Goal: Browse casually

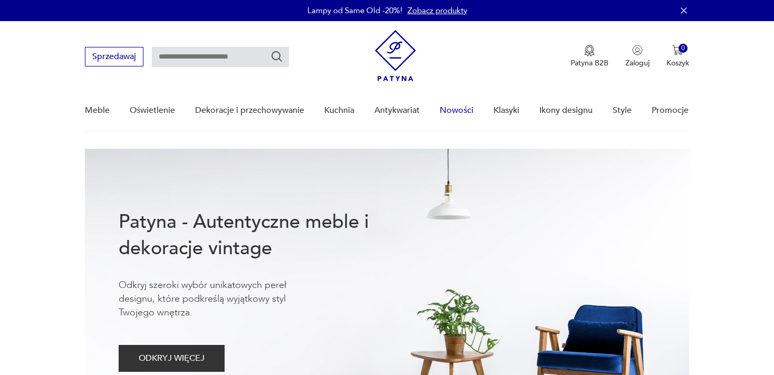
click at [459, 107] on link "Nowości" at bounding box center [457, 110] width 34 height 41
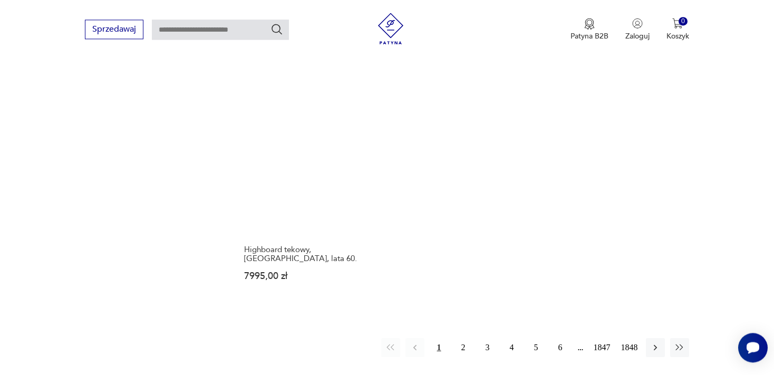
scroll to position [1420, 0]
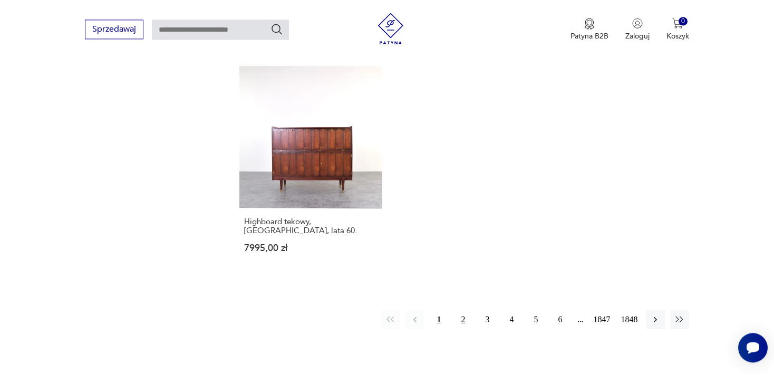
click at [461, 310] on button "2" at bounding box center [463, 319] width 19 height 19
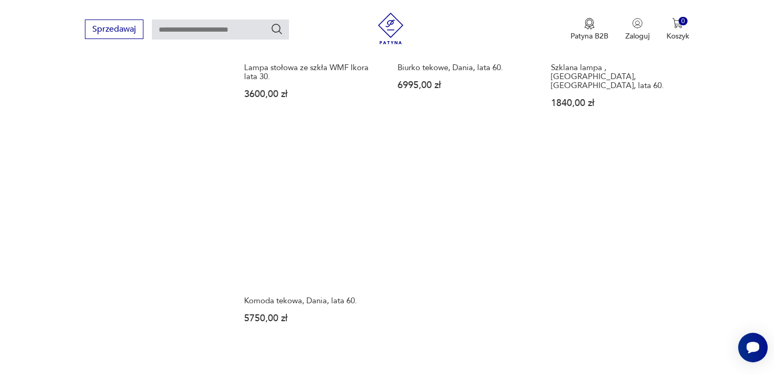
scroll to position [1360, 0]
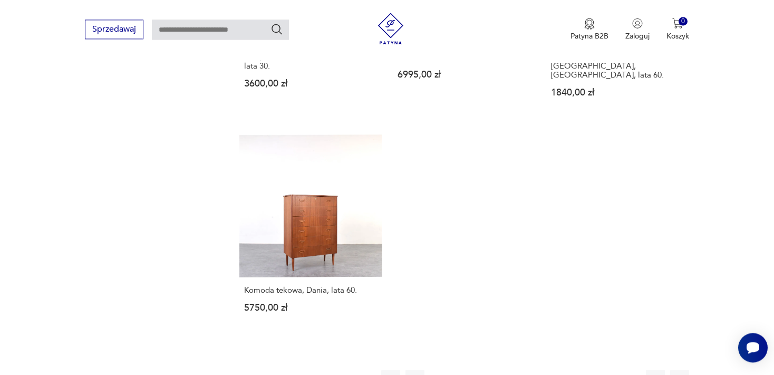
click at [486, 369] on button "3" at bounding box center [487, 378] width 19 height 19
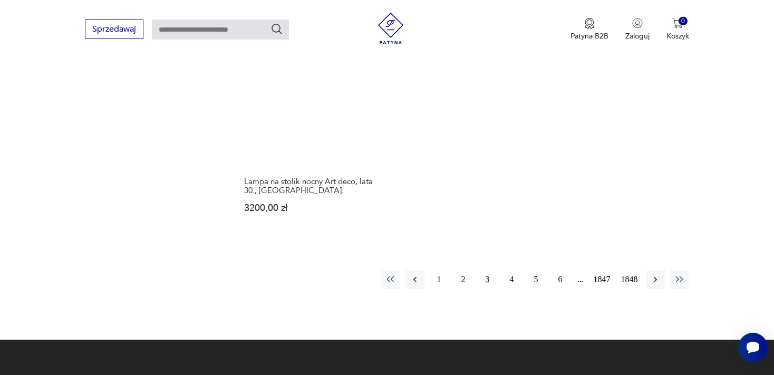
scroll to position [1435, 0]
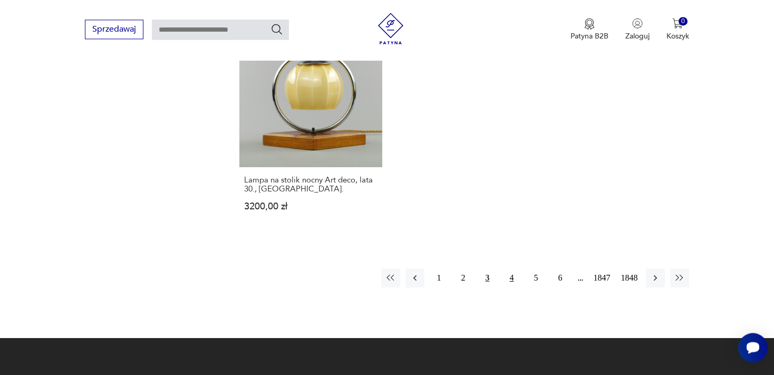
click at [510, 268] on button "4" at bounding box center [511, 277] width 19 height 19
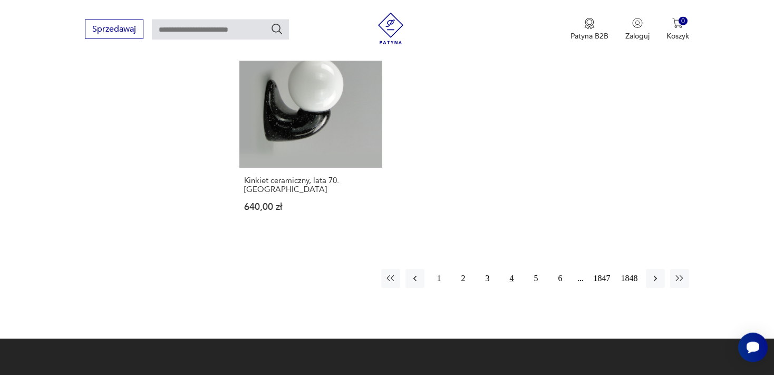
scroll to position [1435, 0]
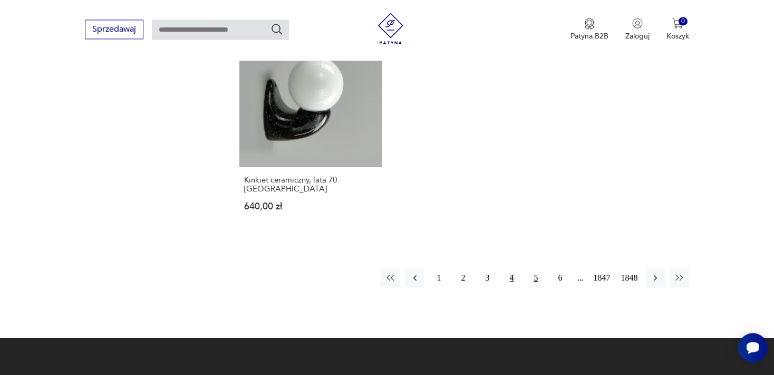
click at [534, 268] on button "5" at bounding box center [536, 277] width 19 height 19
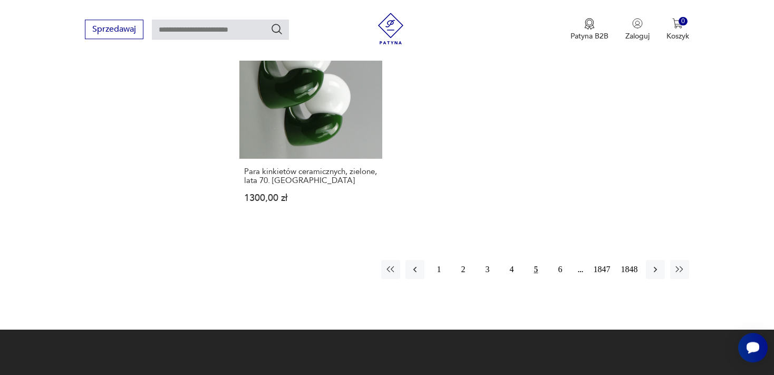
scroll to position [1463, 0]
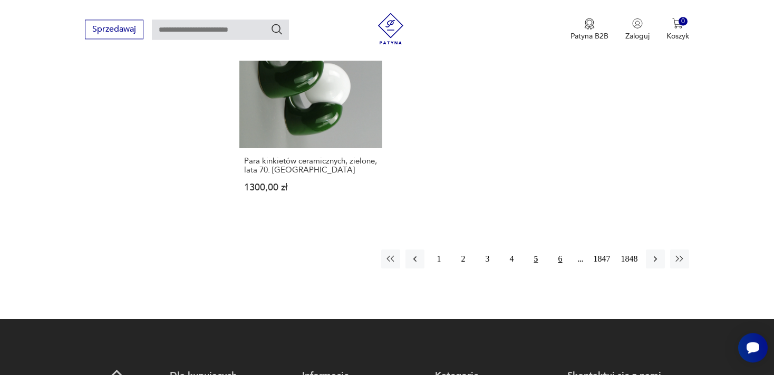
click at [560, 249] on button "6" at bounding box center [560, 258] width 19 height 19
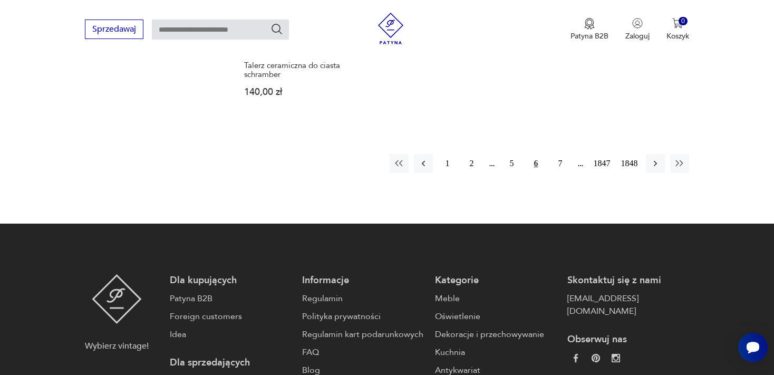
scroll to position [1564, 0]
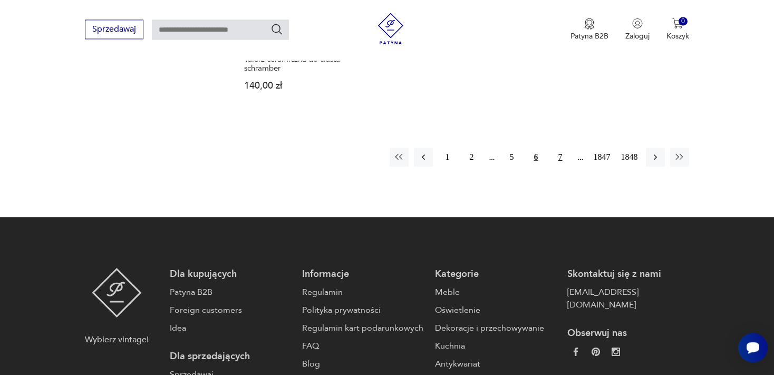
click at [560, 148] on button "7" at bounding box center [560, 157] width 19 height 19
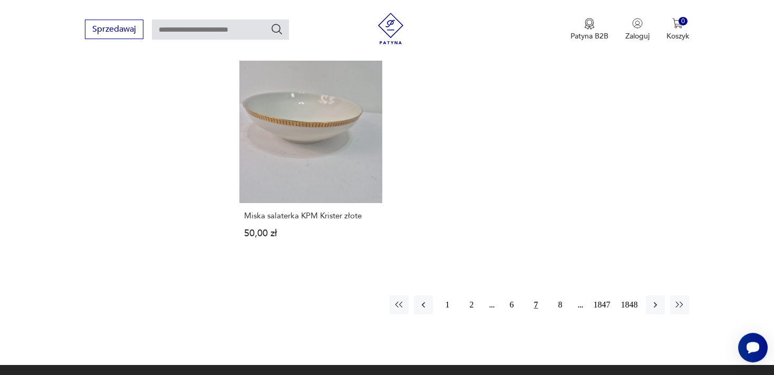
scroll to position [1398, 0]
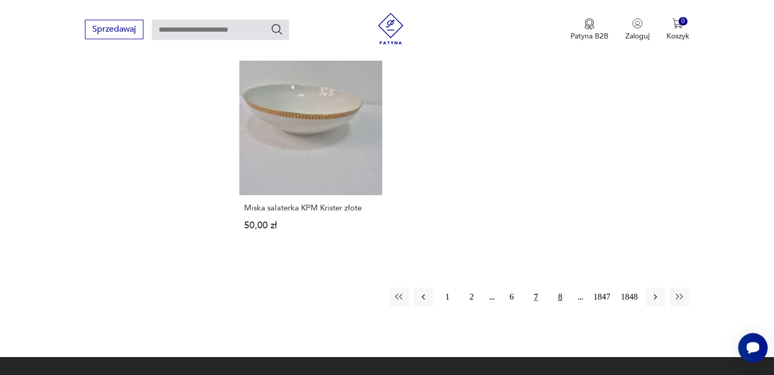
click at [559, 287] on button "8" at bounding box center [560, 296] width 19 height 19
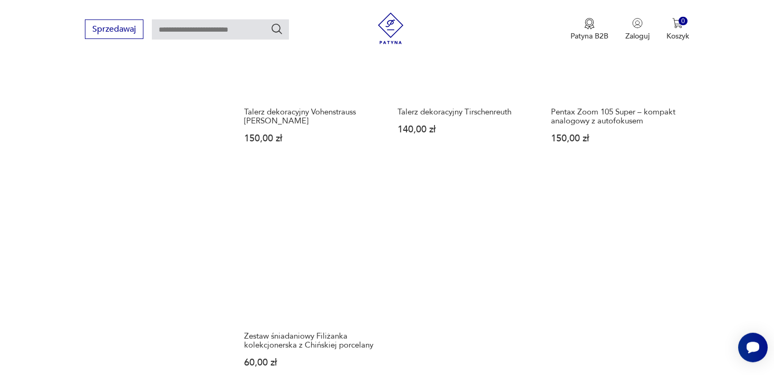
scroll to position [1305, 0]
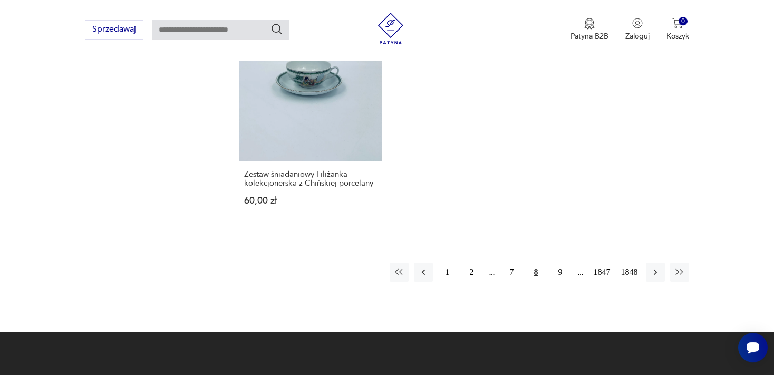
drag, startPoint x: 777, startPoint y: 372, endPoint x: 471, endPoint y: 343, distance: 307.0
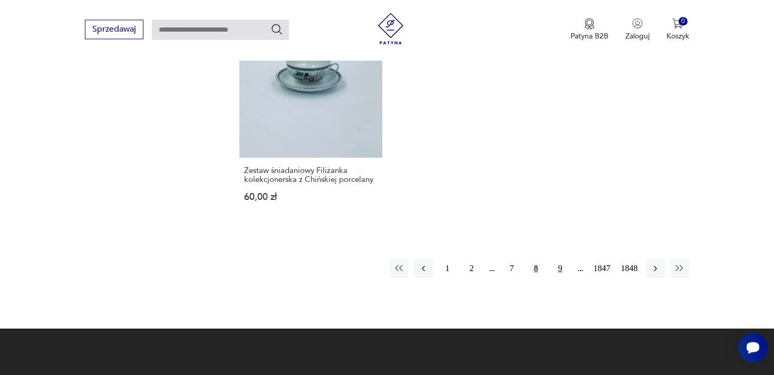
click at [559, 259] on button "9" at bounding box center [560, 268] width 19 height 19
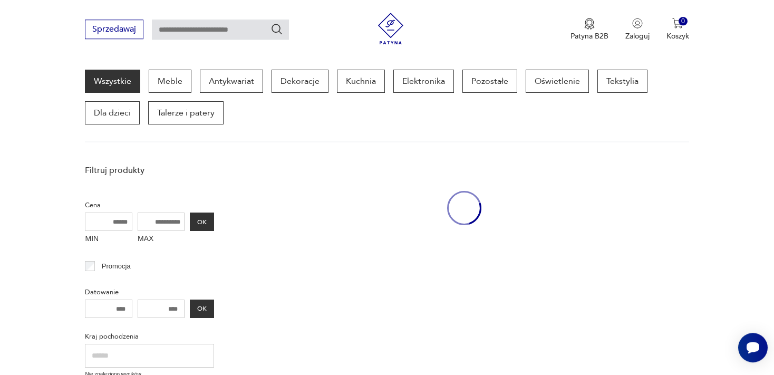
scroll to position [135, 0]
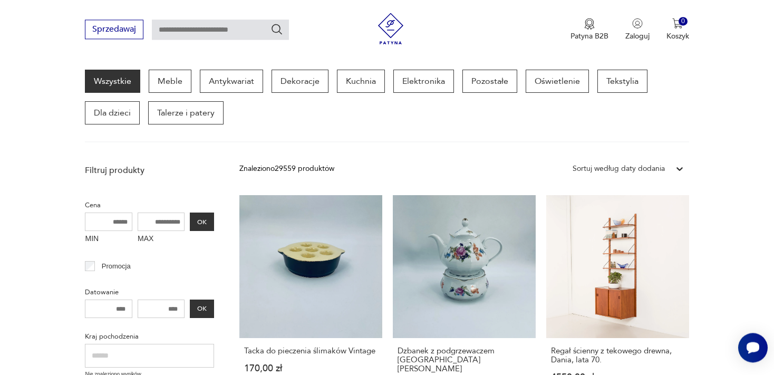
click at [559, 248] on link "Regał ścienny z tekowego drewna, Dania, lata 70. 4550,00 zł" at bounding box center [617, 303] width 143 height 216
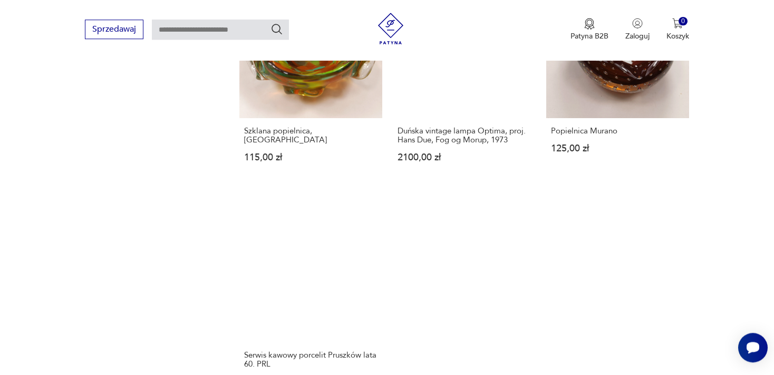
scroll to position [1297, 0]
